Goal: Find specific page/section: Find specific page/section

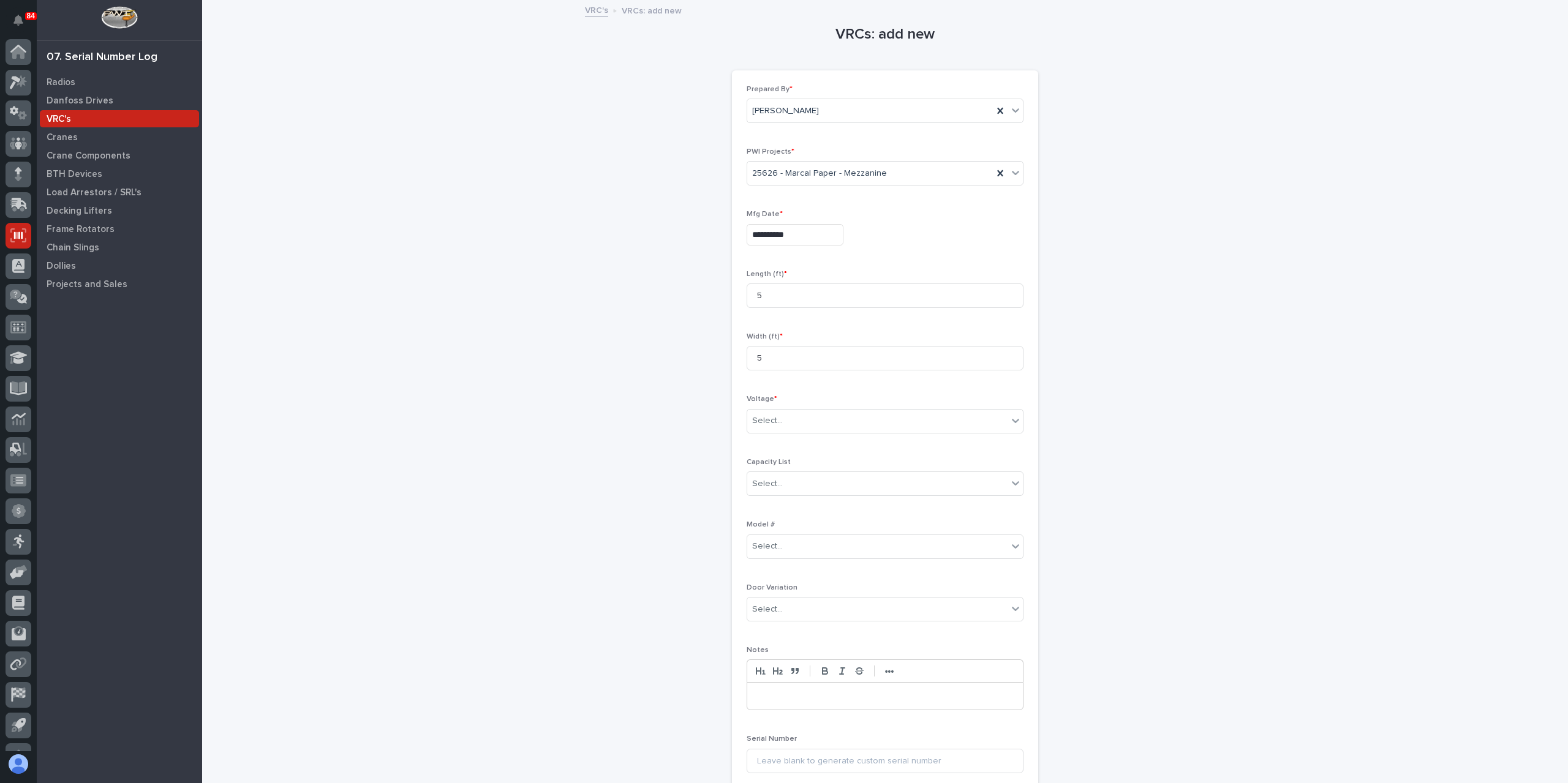
scroll to position [22, 0]
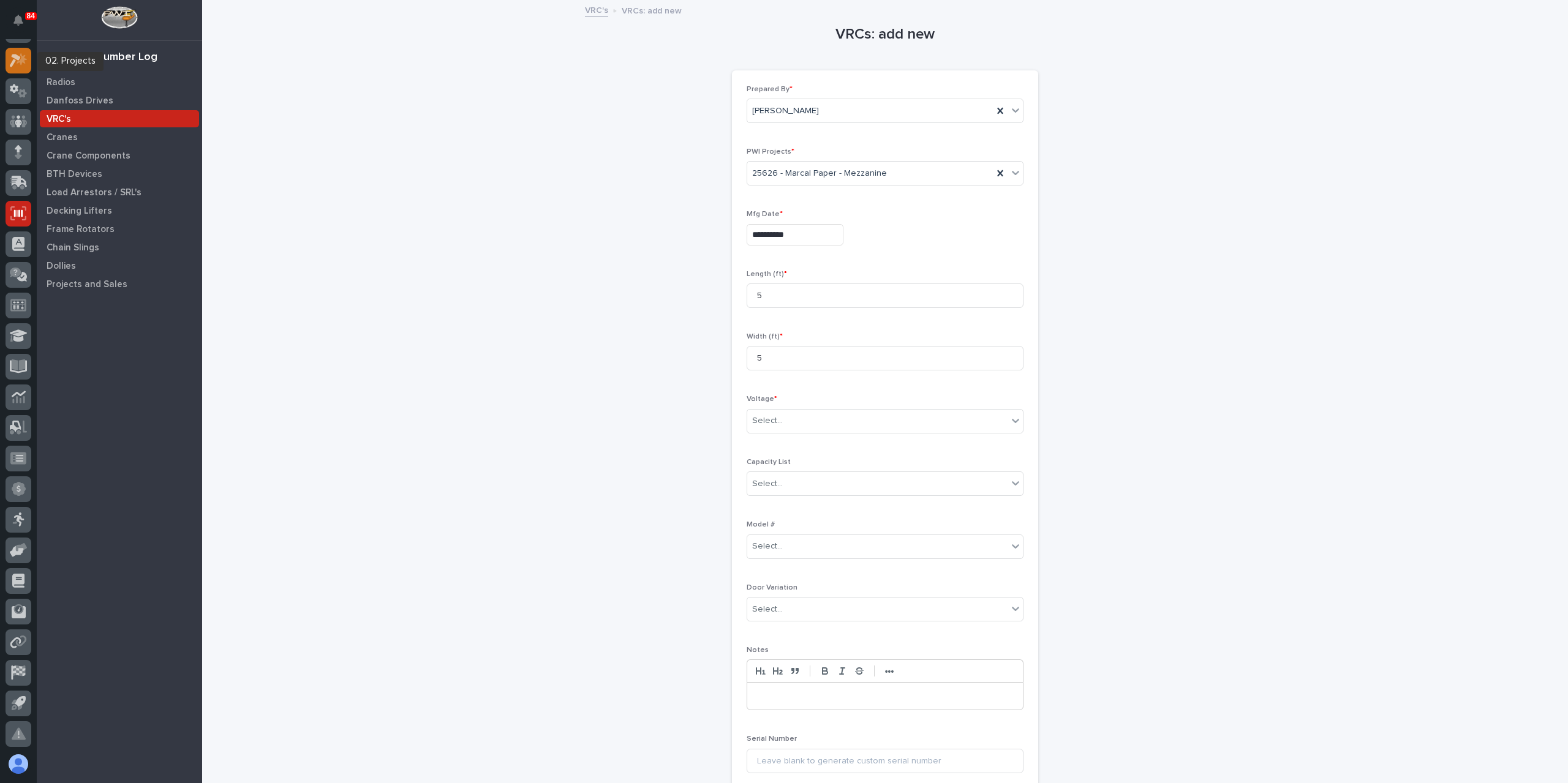
click at [20, 61] on icon at bounding box center [22, 60] width 11 height 12
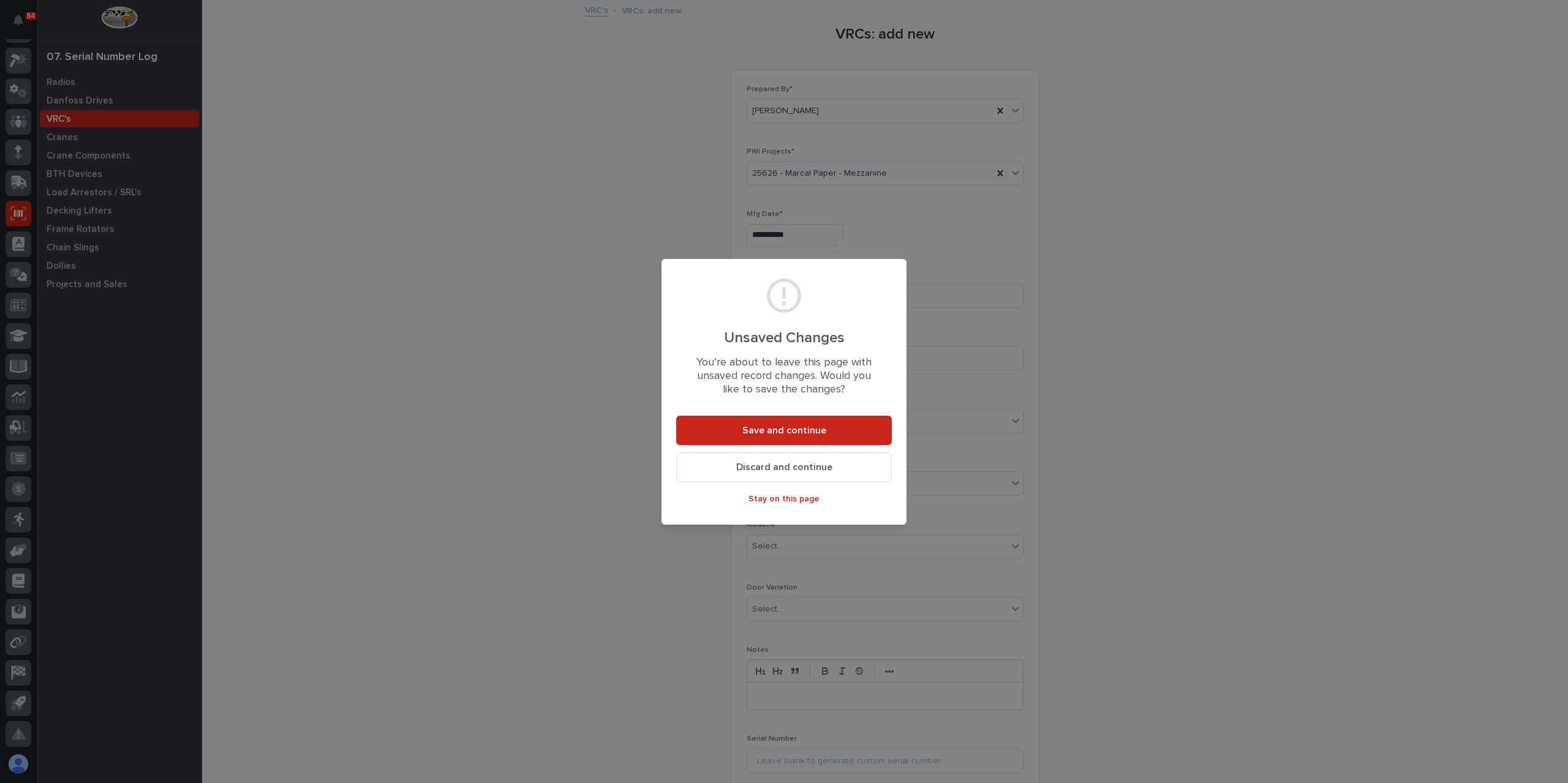
click at [829, 461] on span "Discard and continue" at bounding box center [785, 467] width 96 height 13
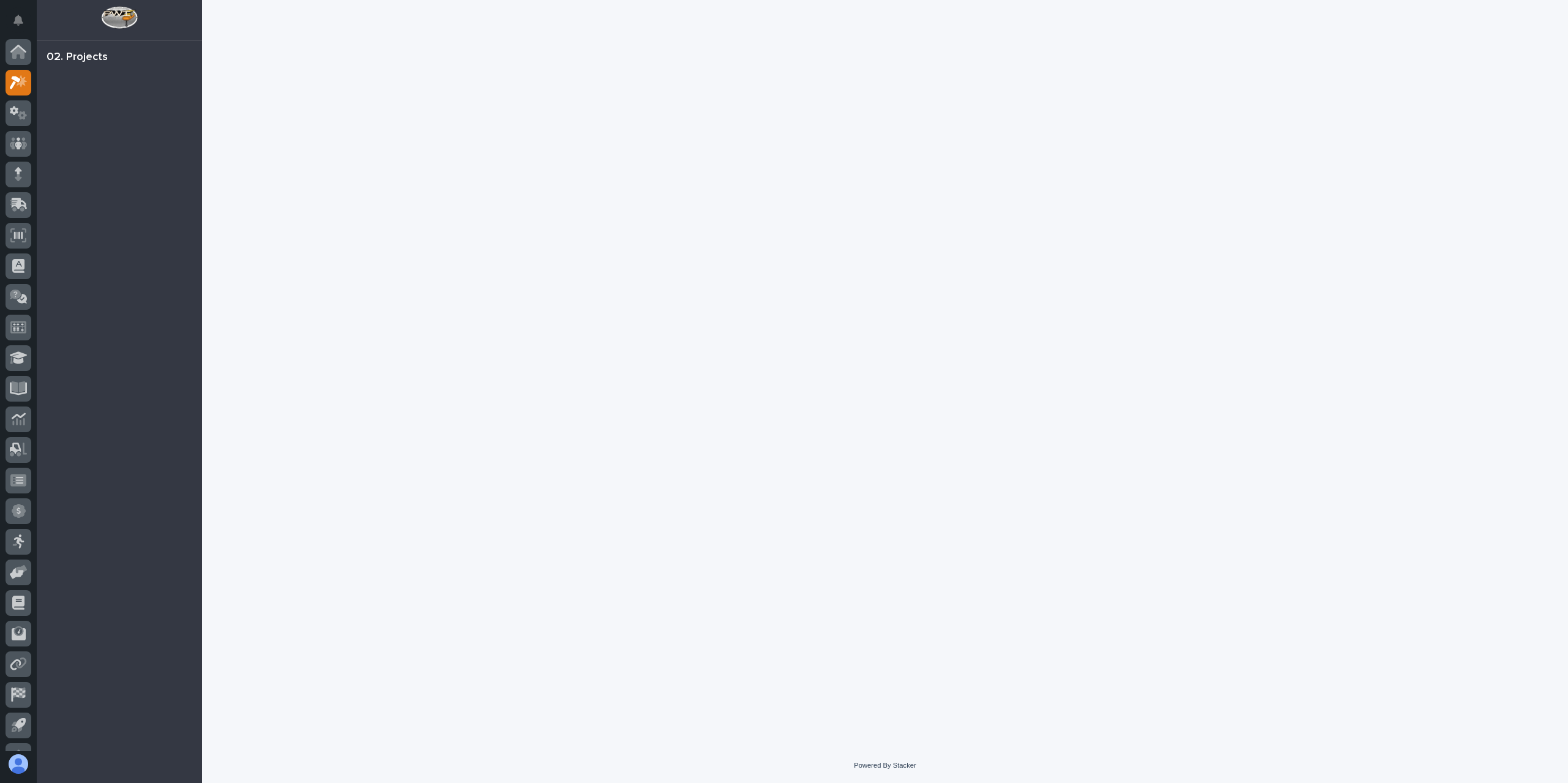
scroll to position [22, 0]
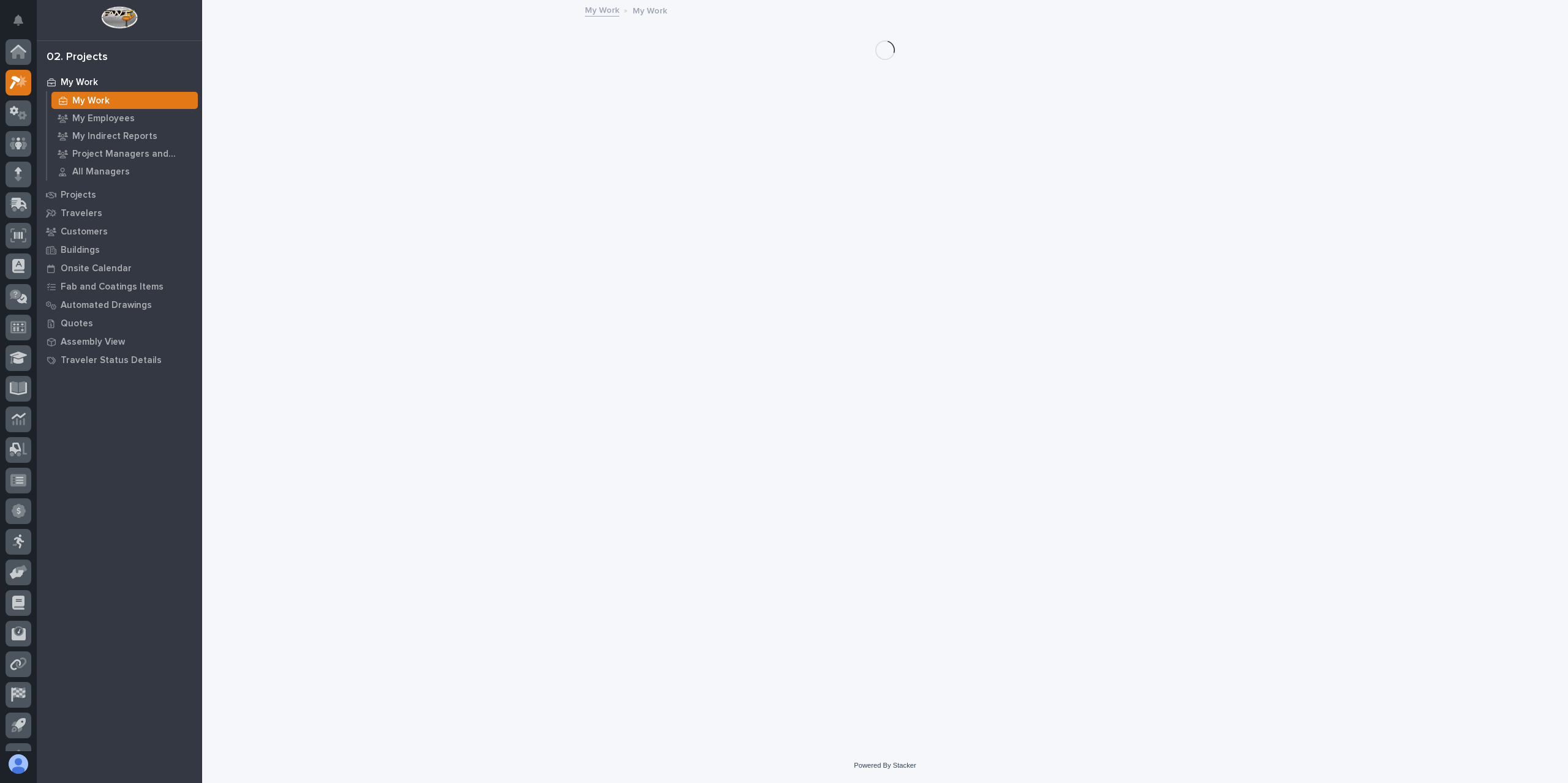
scroll to position [22, 0]
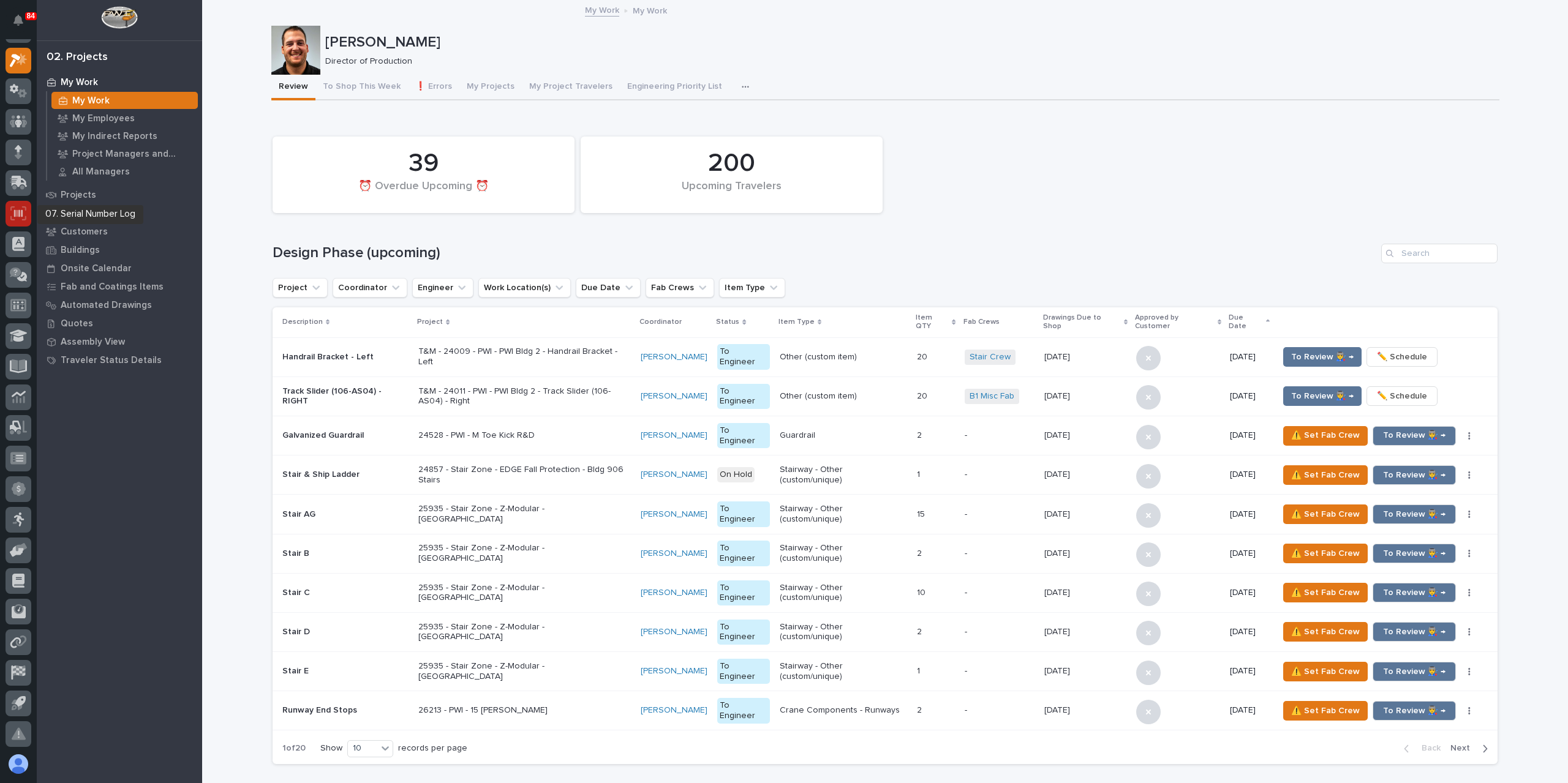
click at [27, 205] on div at bounding box center [18, 214] width 26 height 26
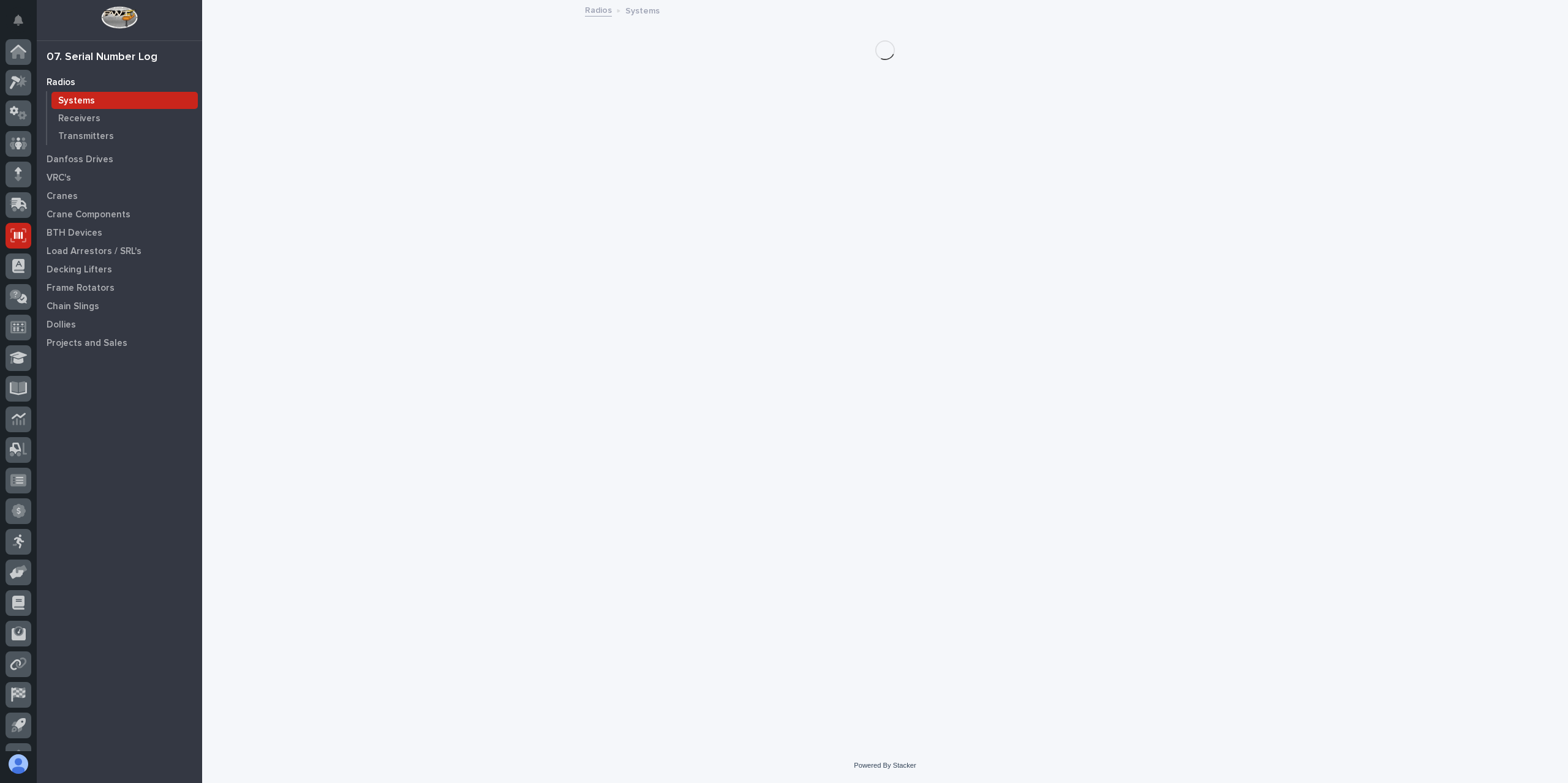
scroll to position [22, 0]
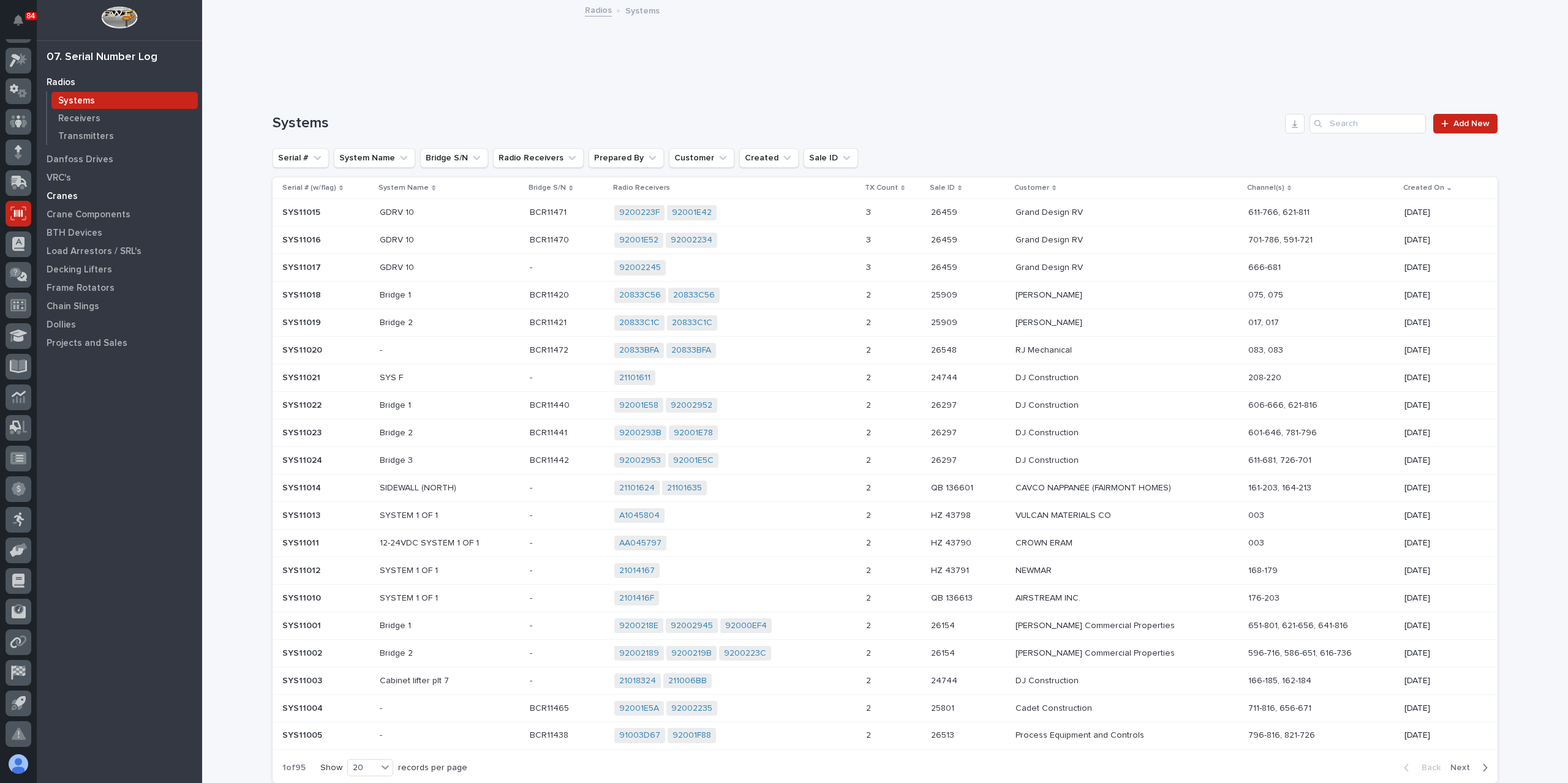
click at [63, 190] on div "Cranes" at bounding box center [119, 196] width 160 height 17
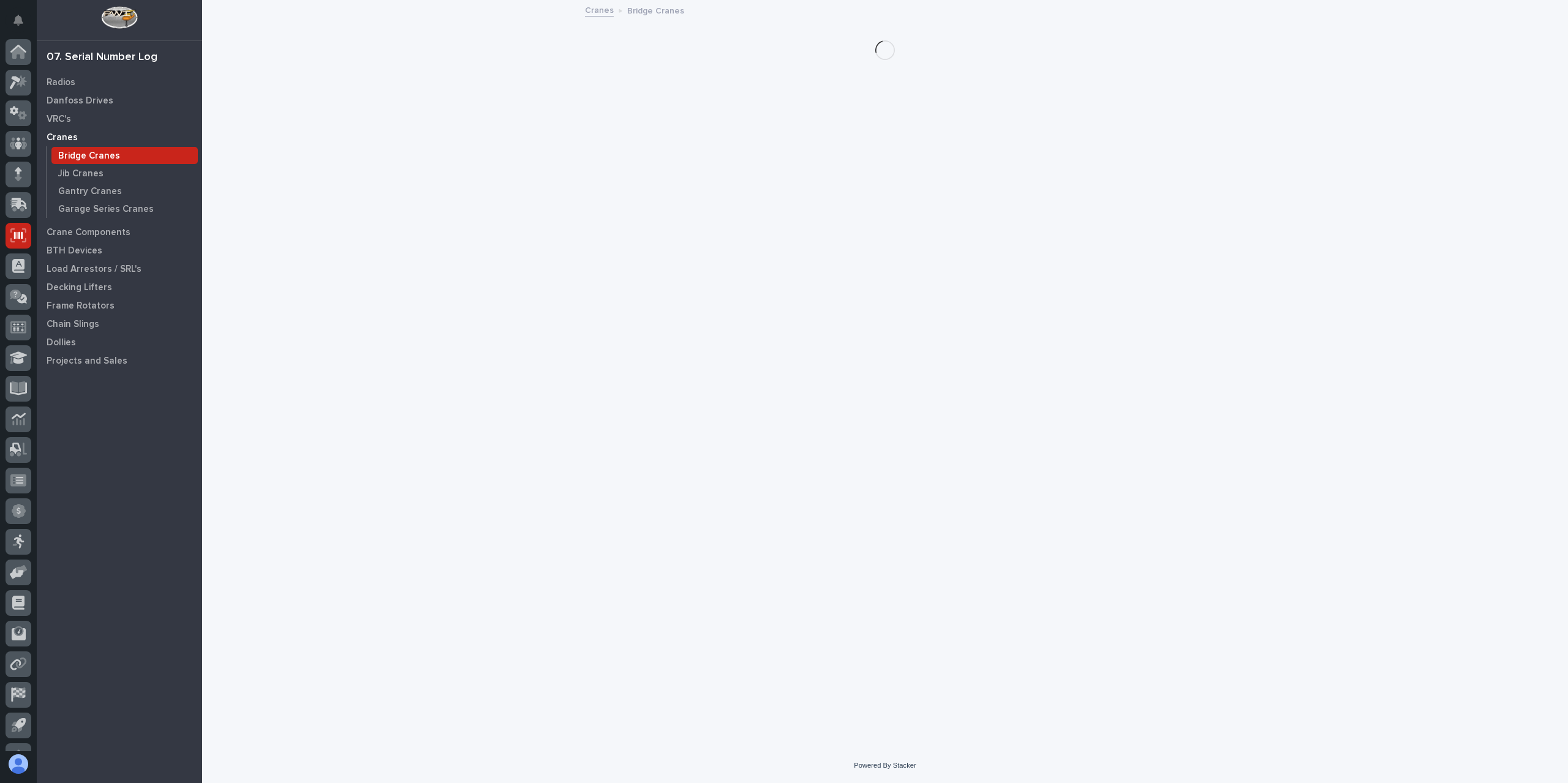
scroll to position [22, 0]
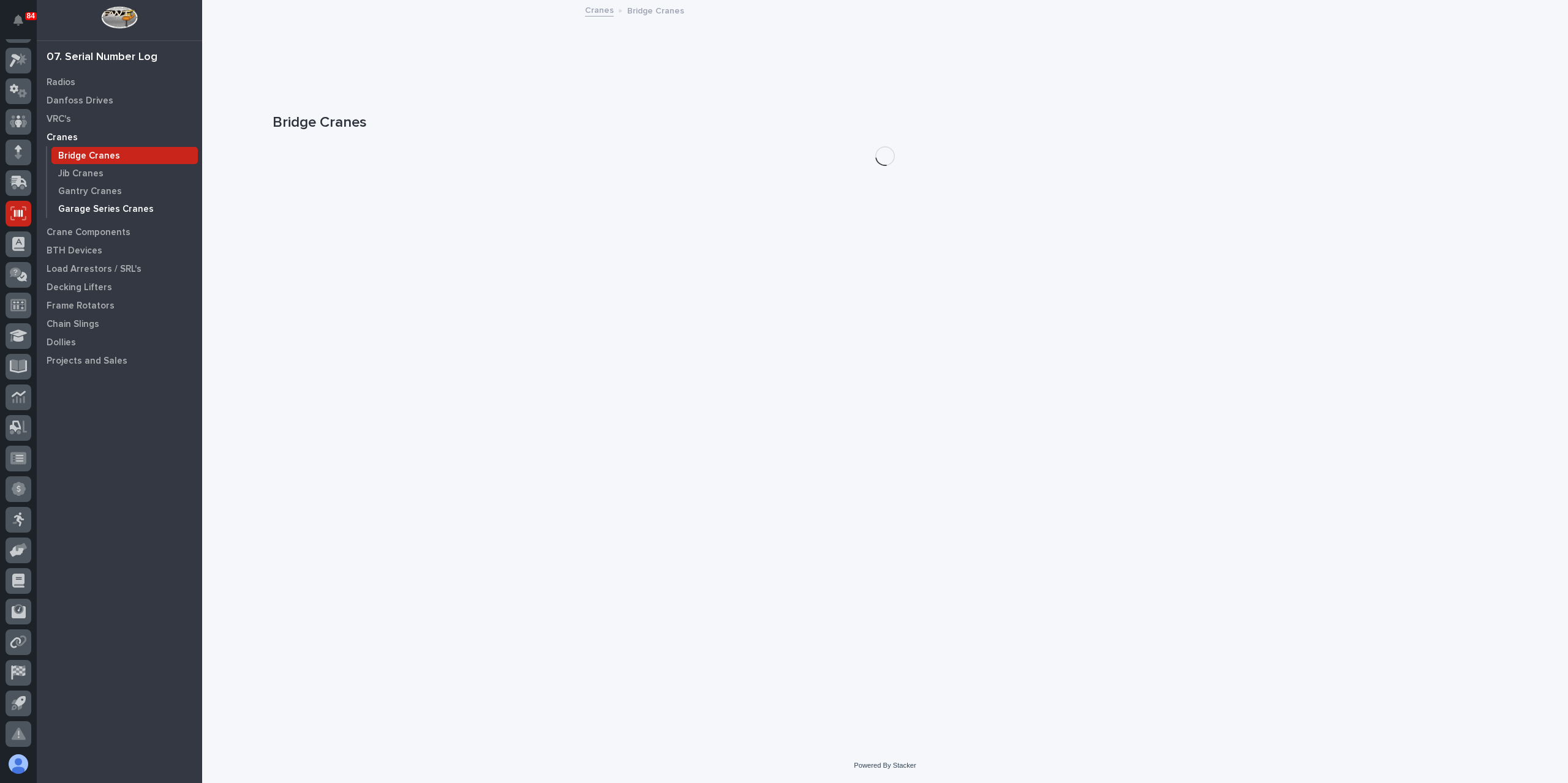
click at [107, 205] on p "Garage Series Cranes" at bounding box center [105, 209] width 95 height 11
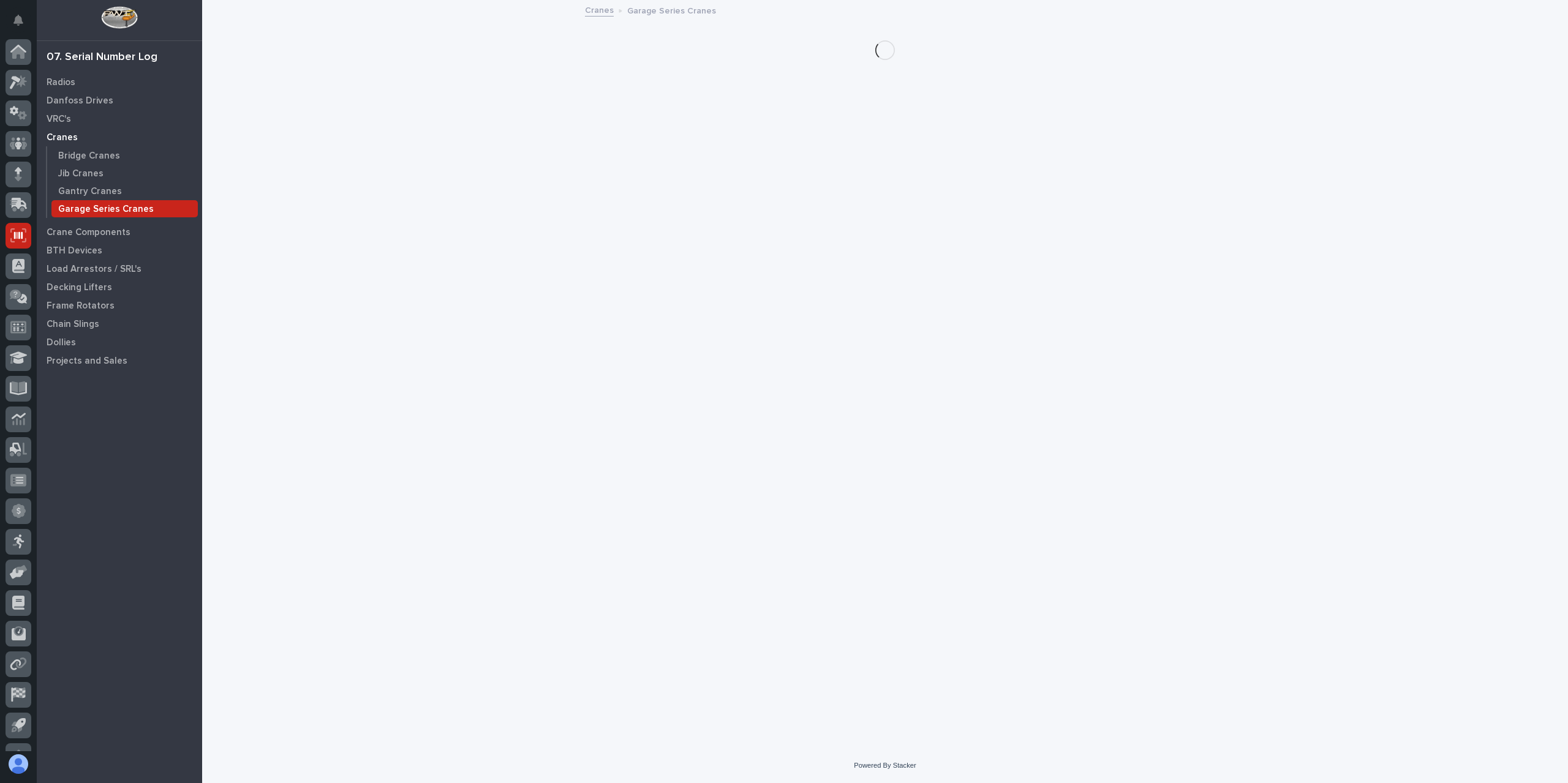
scroll to position [22, 0]
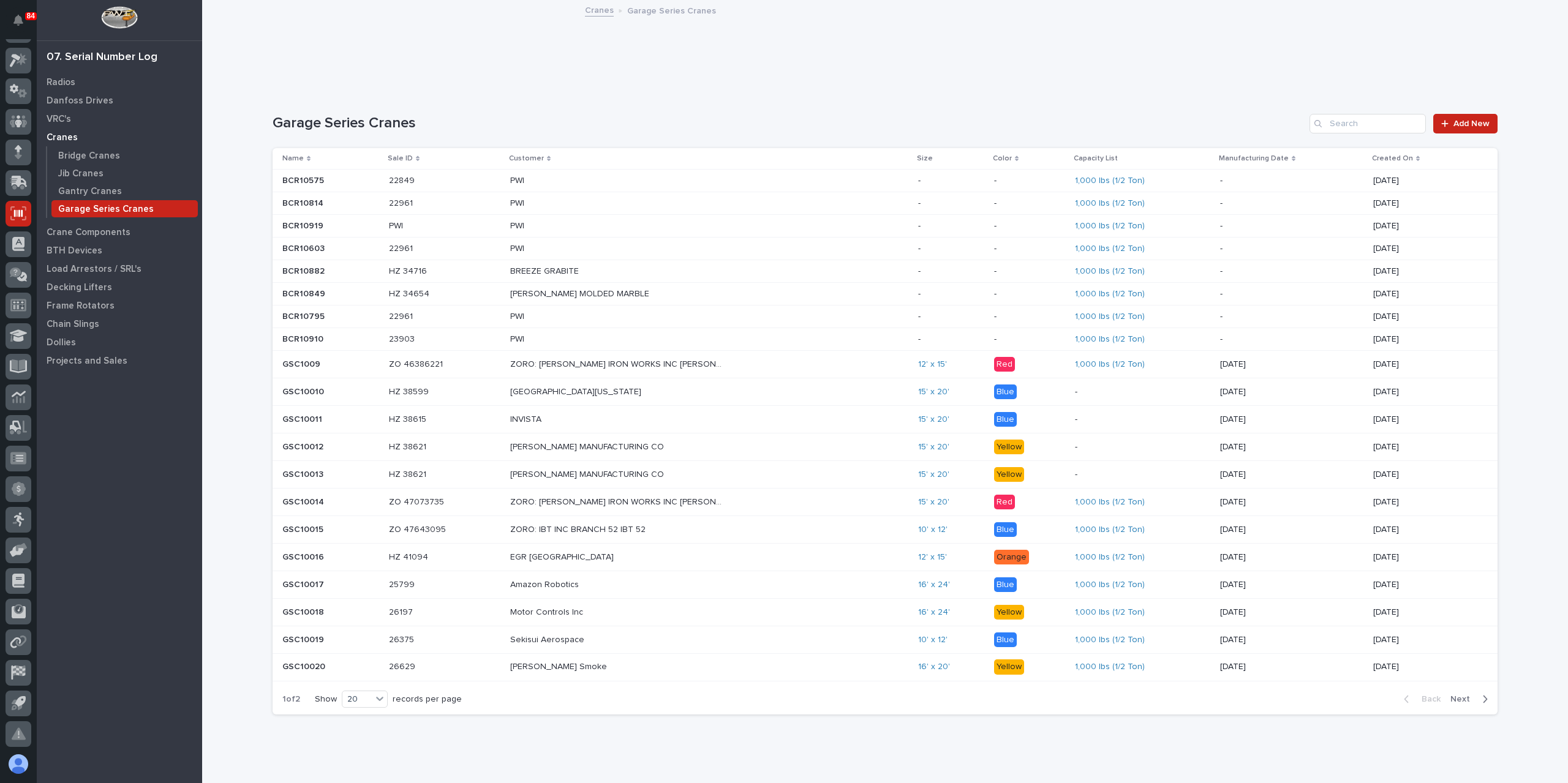
click at [1456, 694] on span "Next" at bounding box center [1463, 699] width 27 height 11
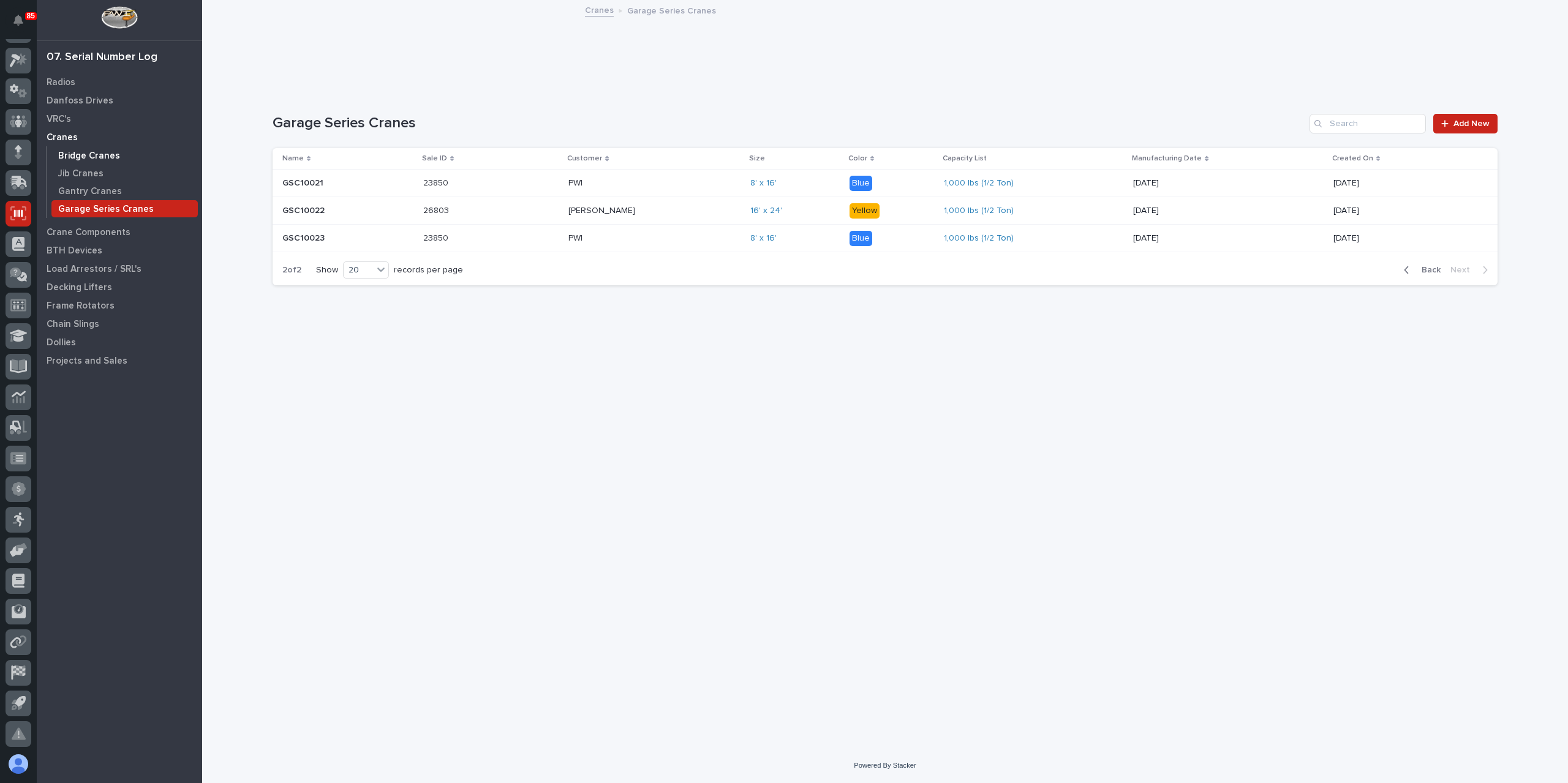
click at [70, 153] on p "Bridge Cranes" at bounding box center [89, 156] width 62 height 11
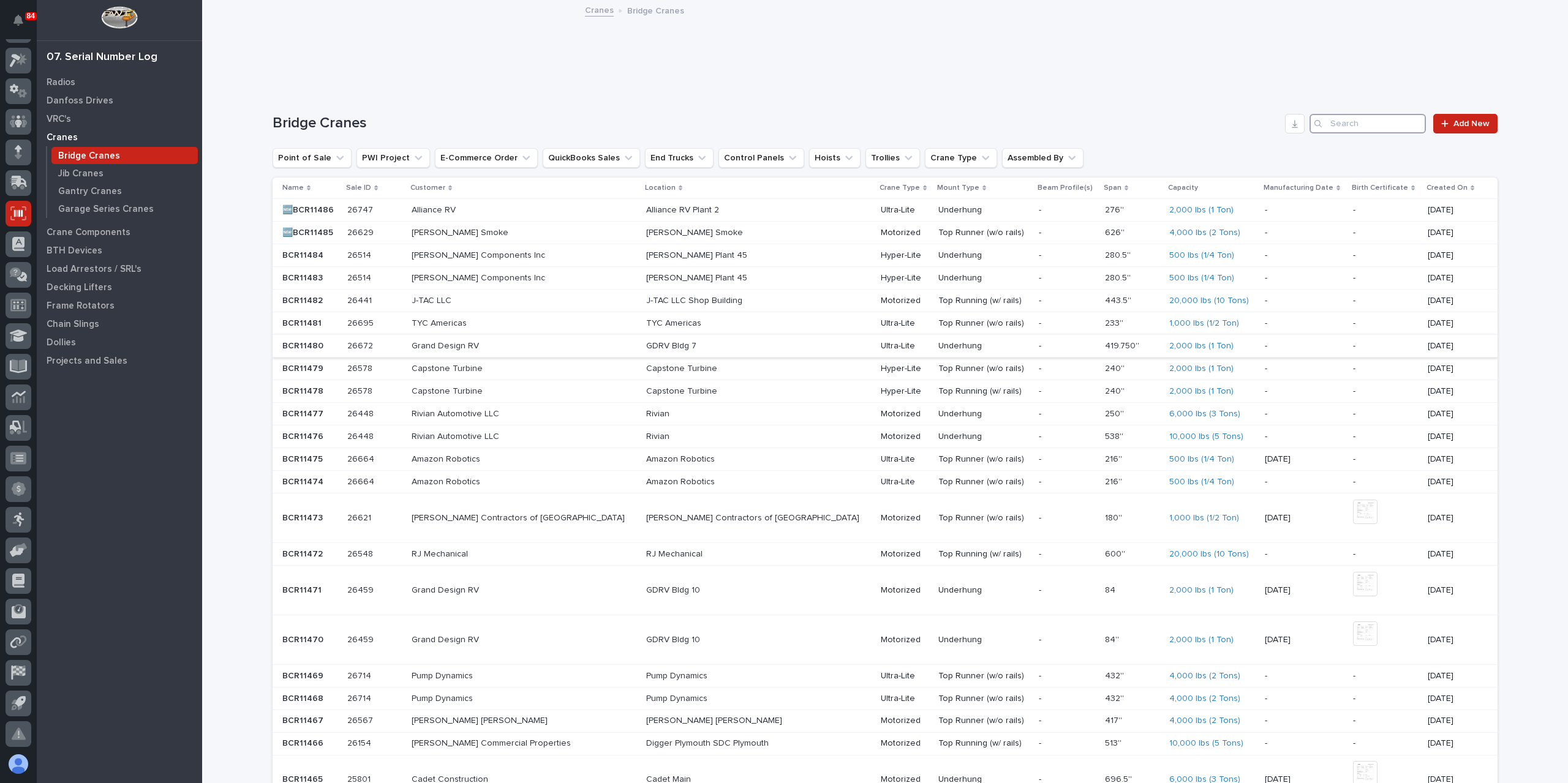
click at [1372, 129] on input "Search" at bounding box center [1368, 124] width 116 height 20
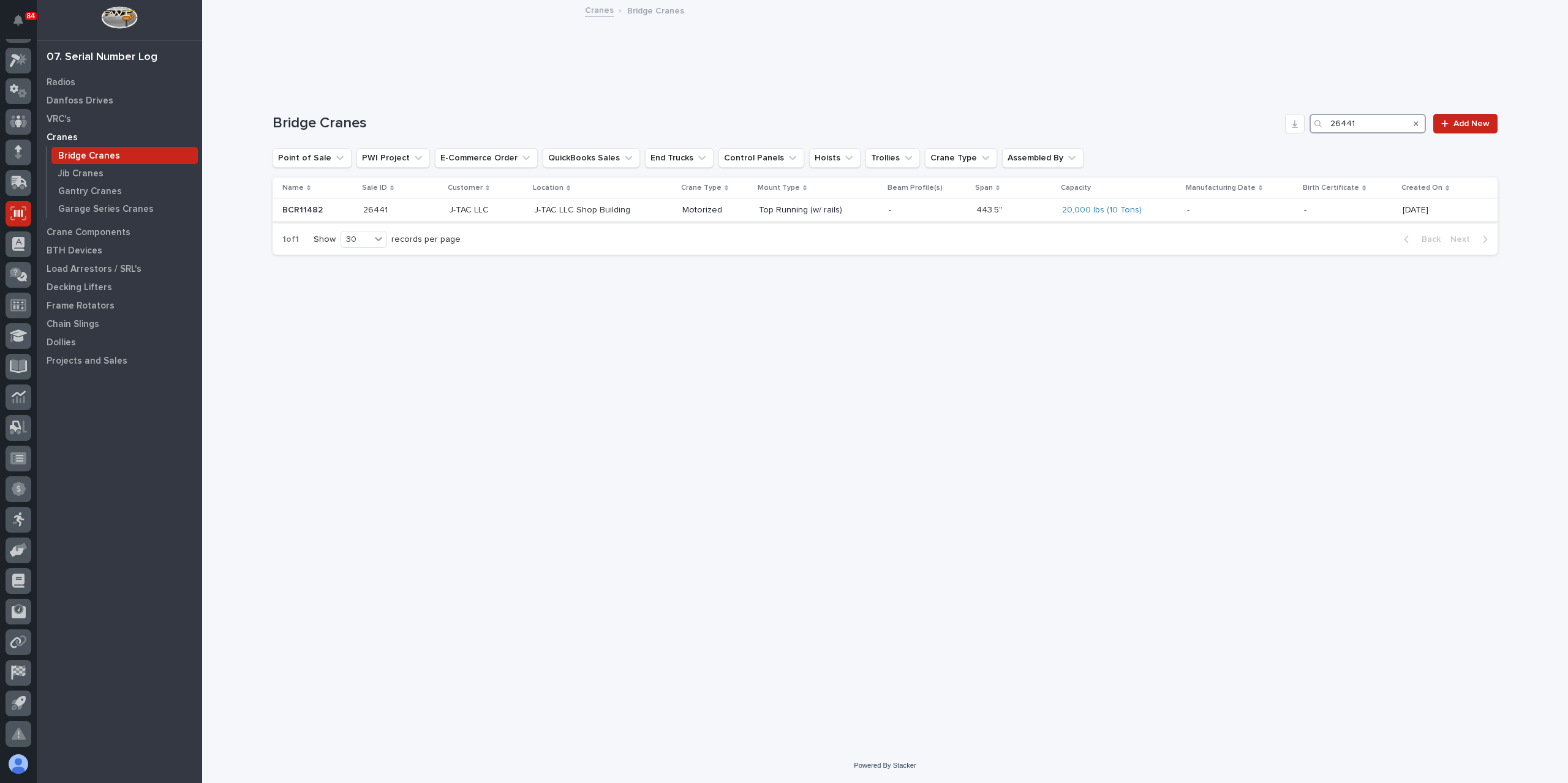
type input "26441"
click at [583, 218] on div "J-TAC LLC Shop Building" at bounding box center [603, 210] width 138 height 20
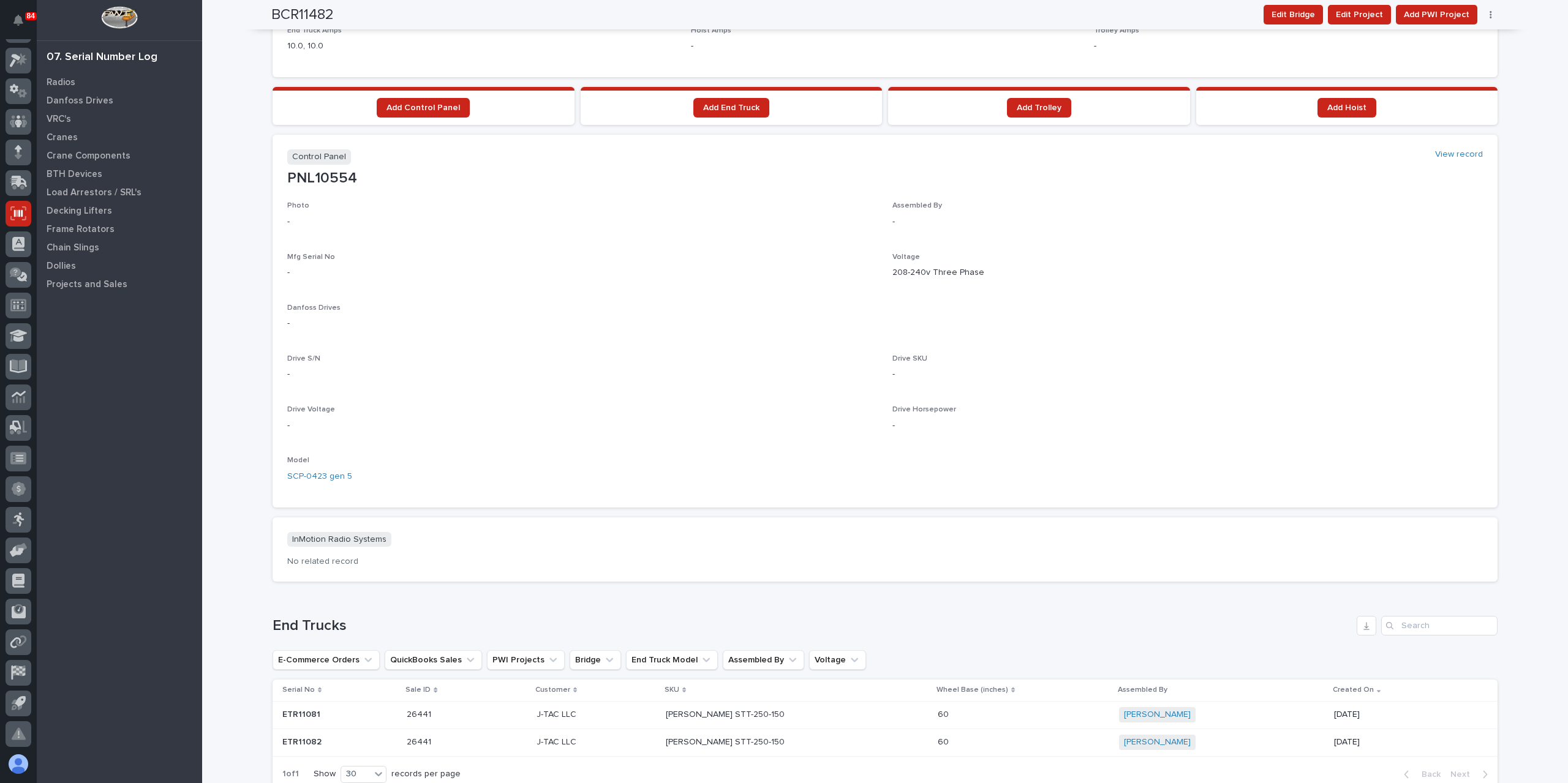
scroll to position [1029, 0]
